Goal: Navigation & Orientation: Find specific page/section

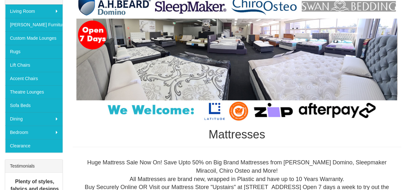
scroll to position [96, 0]
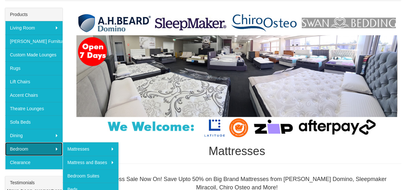
click at [29, 144] on link "Bedroom" at bounding box center [33, 148] width 57 height 13
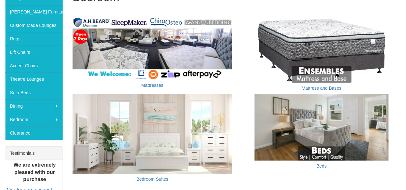
scroll to position [128, 0]
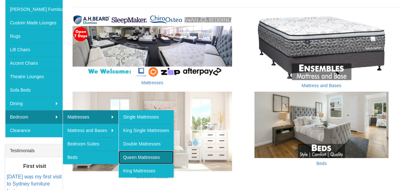
click at [137, 154] on link "Queen Mattresses" at bounding box center [145, 157] width 55 height 13
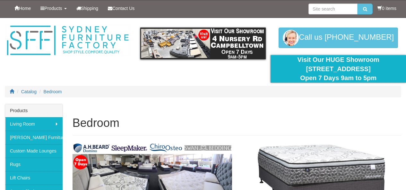
scroll to position [128, 0]
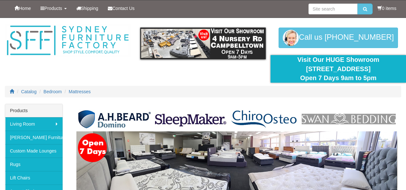
scroll to position [96, 0]
